Goal: Find specific page/section: Find specific page/section

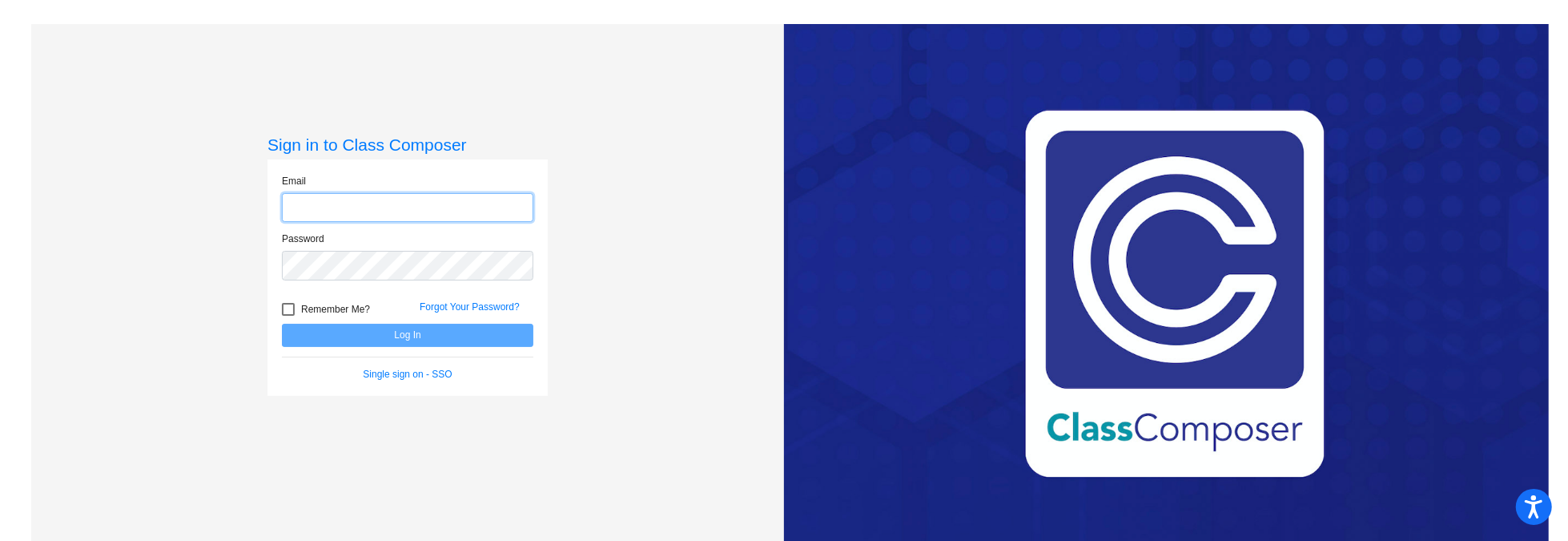
type input "[EMAIL_ADDRESS][DOMAIN_NAME]"
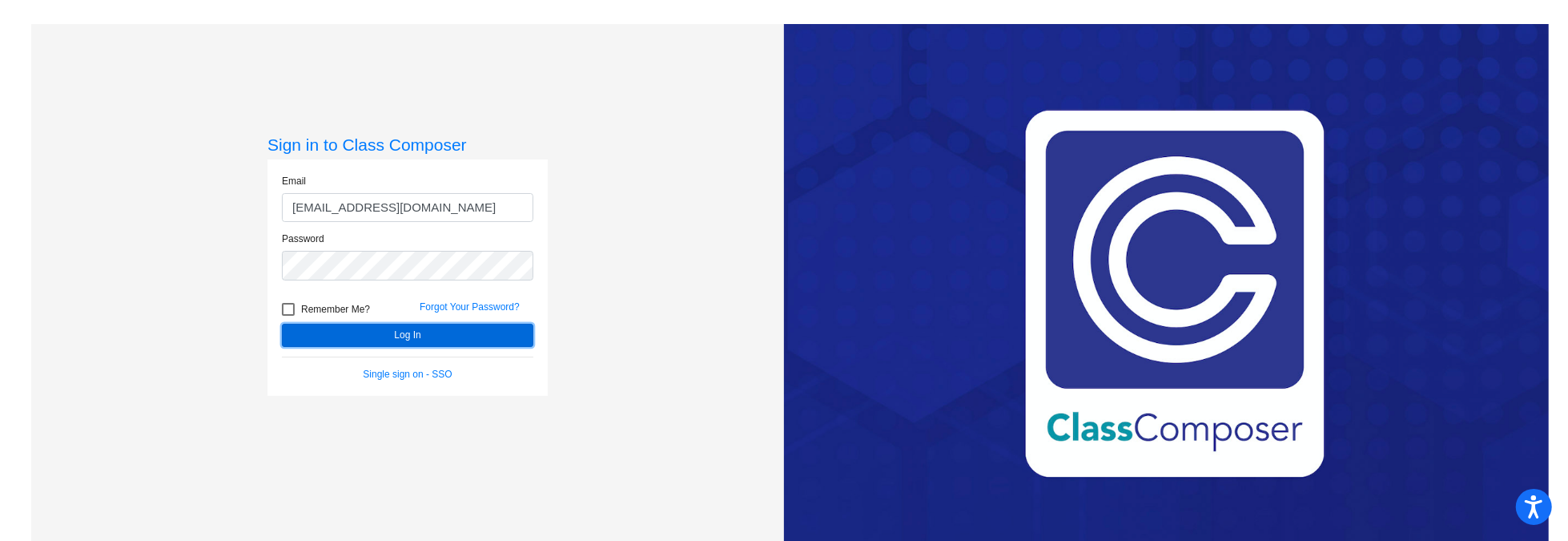
click at [407, 327] on button "Log In" at bounding box center [408, 335] width 252 height 23
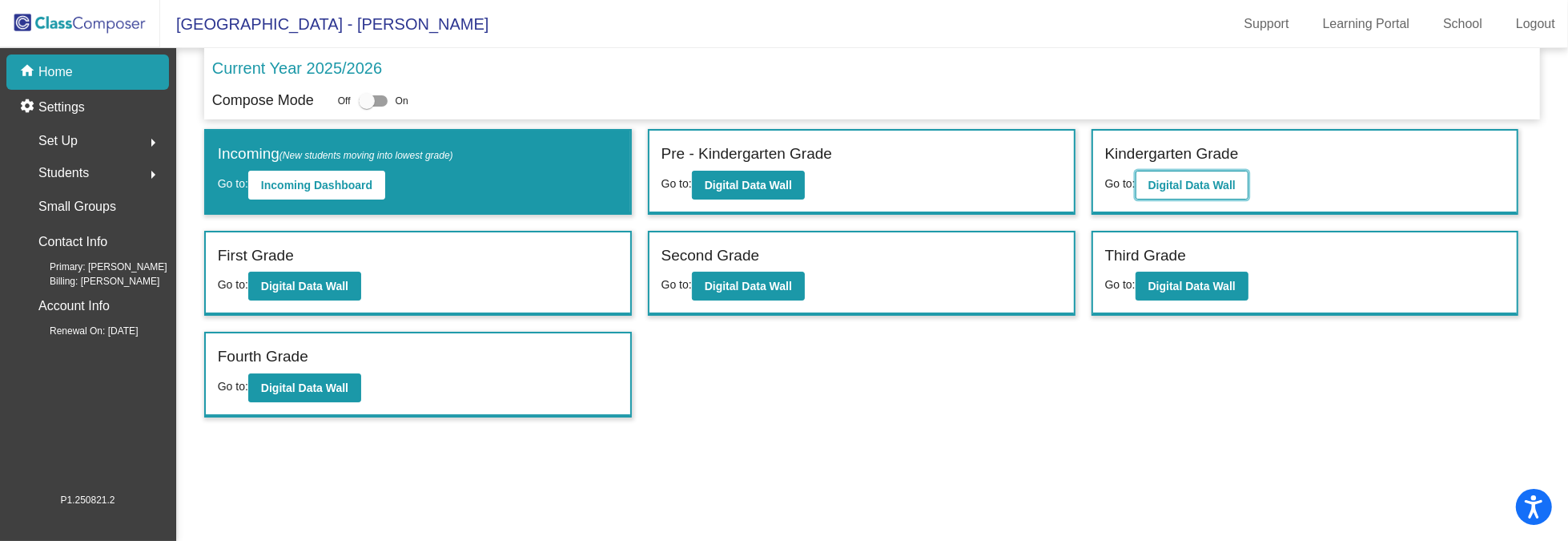
click at [1181, 185] on b "Digital Data Wall" at bounding box center [1192, 185] width 88 height 13
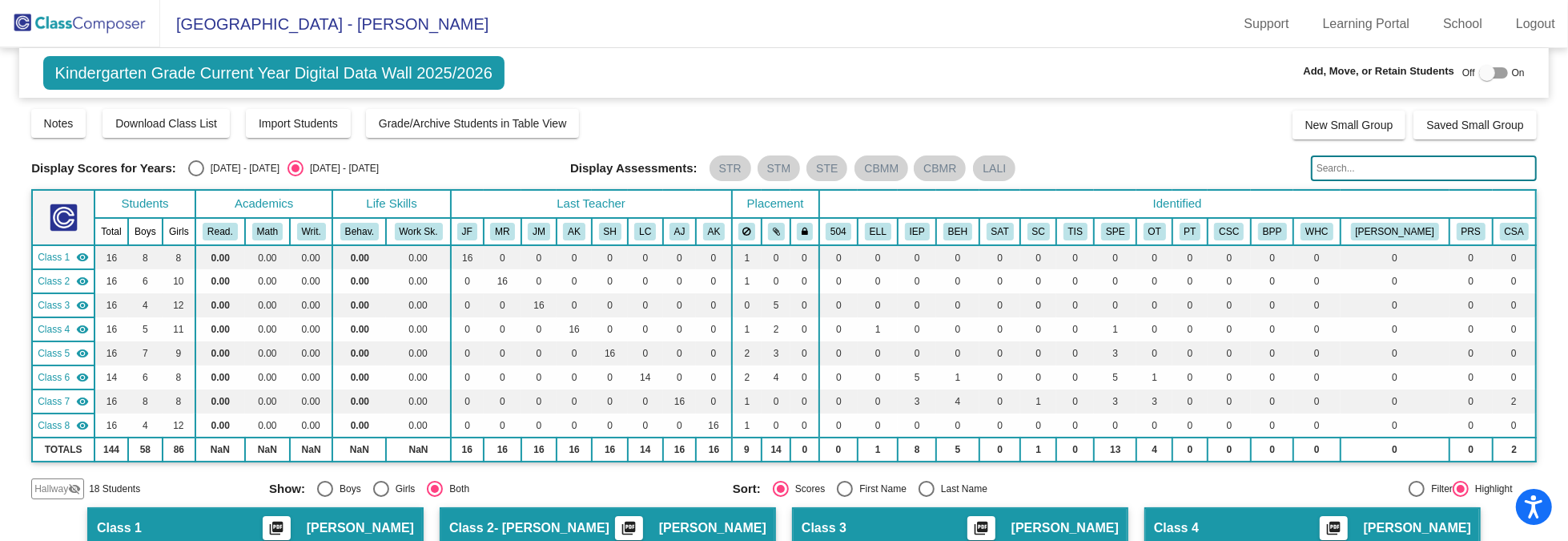
click at [1354, 166] on input "text" at bounding box center [1424, 168] width 226 height 26
click at [1375, 167] on input "stella" at bounding box center [1424, 168] width 226 height 26
type input "[PERSON_NAME]"
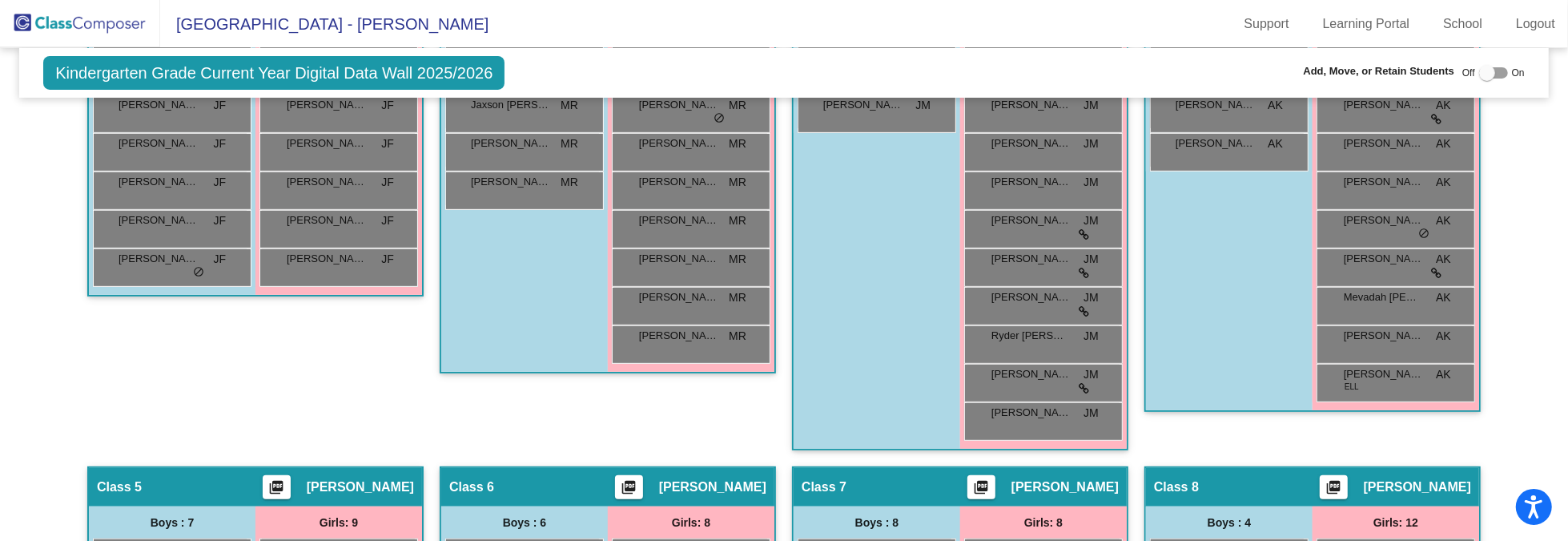
scroll to position [39, 0]
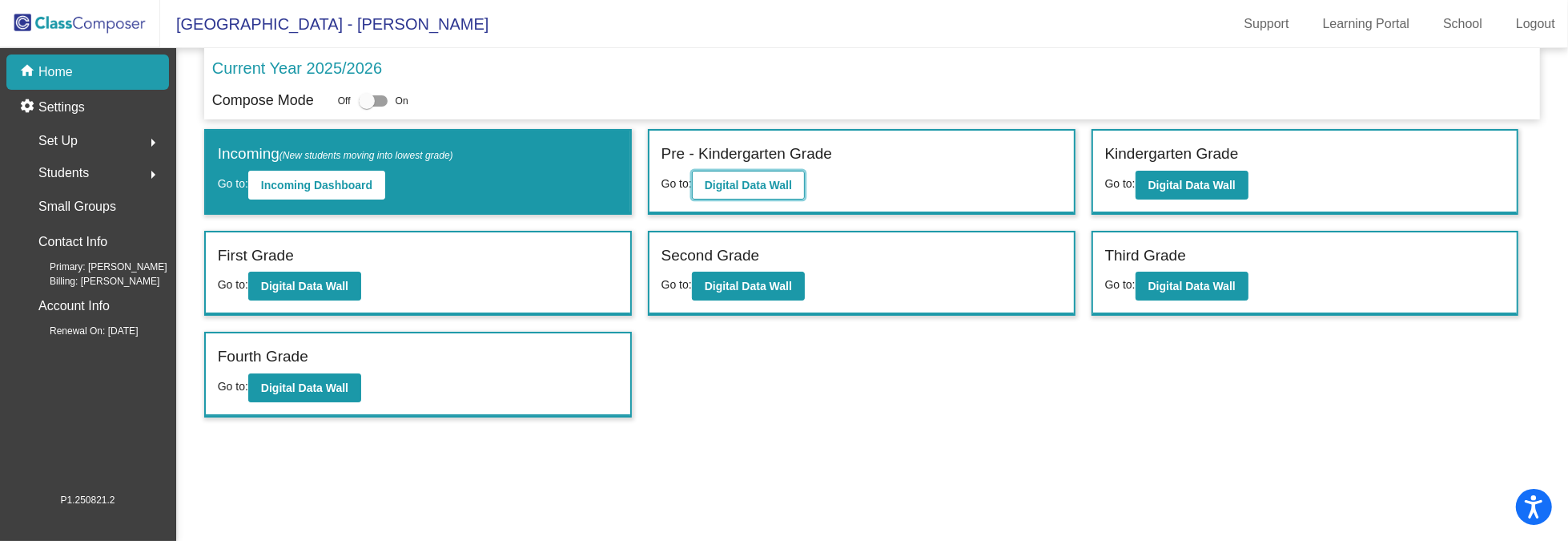
click at [786, 189] on button "Digital Data Wall" at bounding box center [748, 185] width 113 height 29
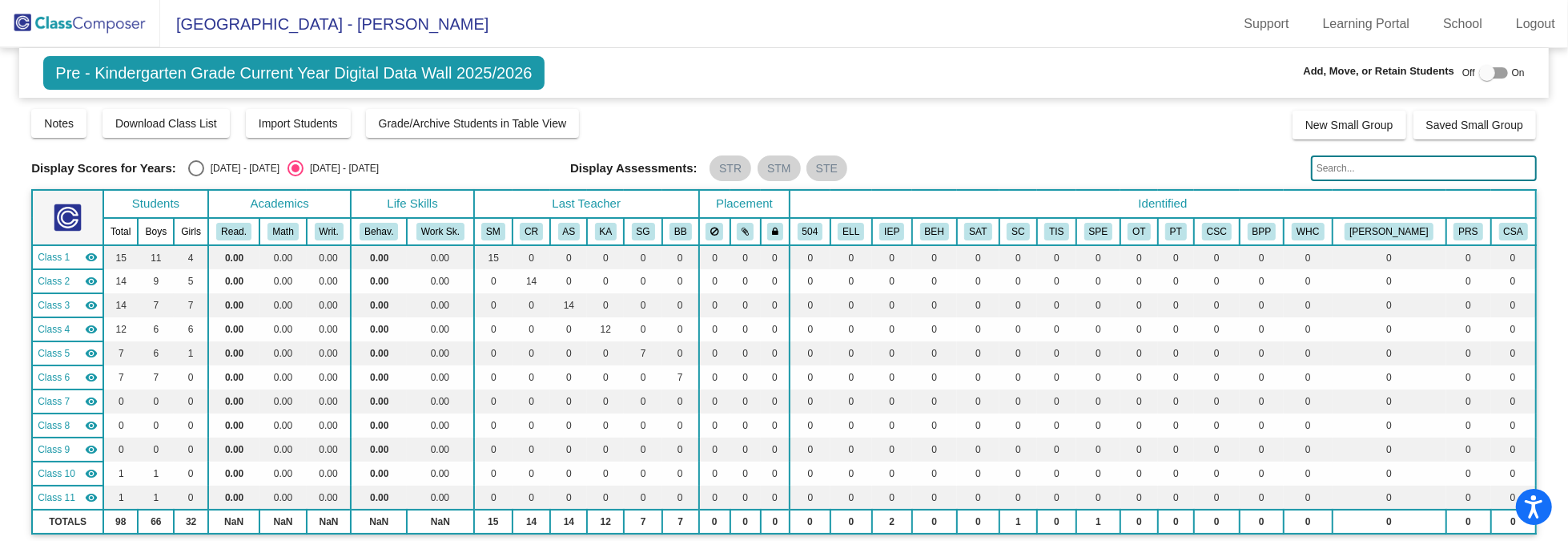
click at [1391, 169] on input "text" at bounding box center [1424, 168] width 226 height 26
type input "[PERSON_NAME]"
